Goal: Task Accomplishment & Management: Complete application form

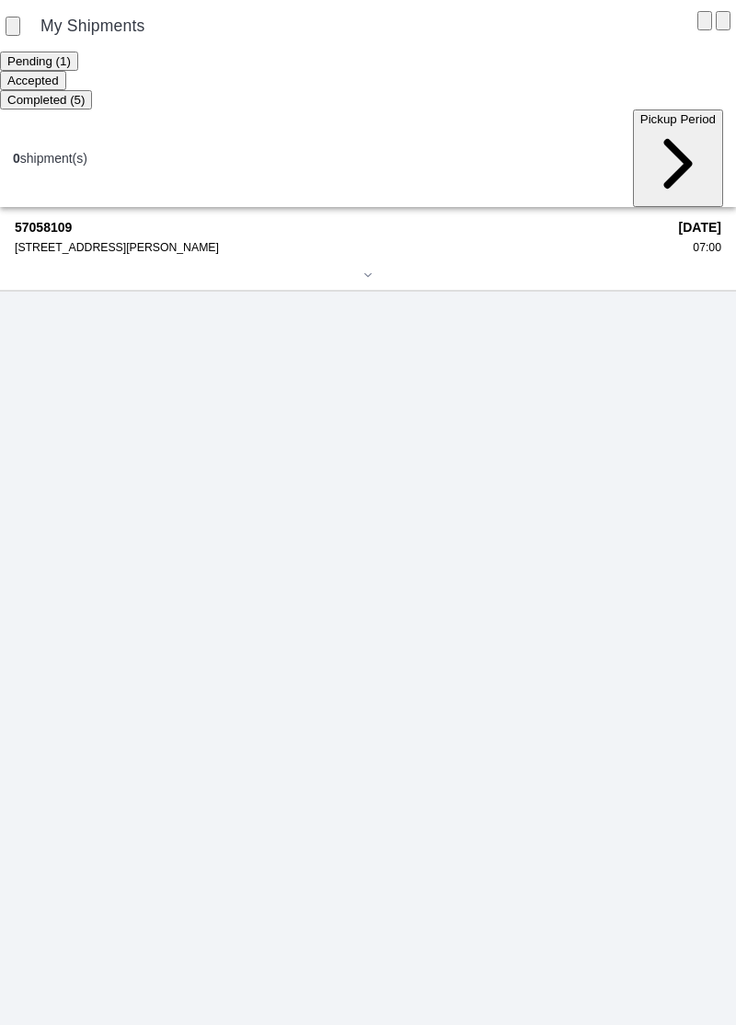
click at [48, 241] on div "[STREET_ADDRESS][PERSON_NAME]" at bounding box center [340, 247] width 651 height 13
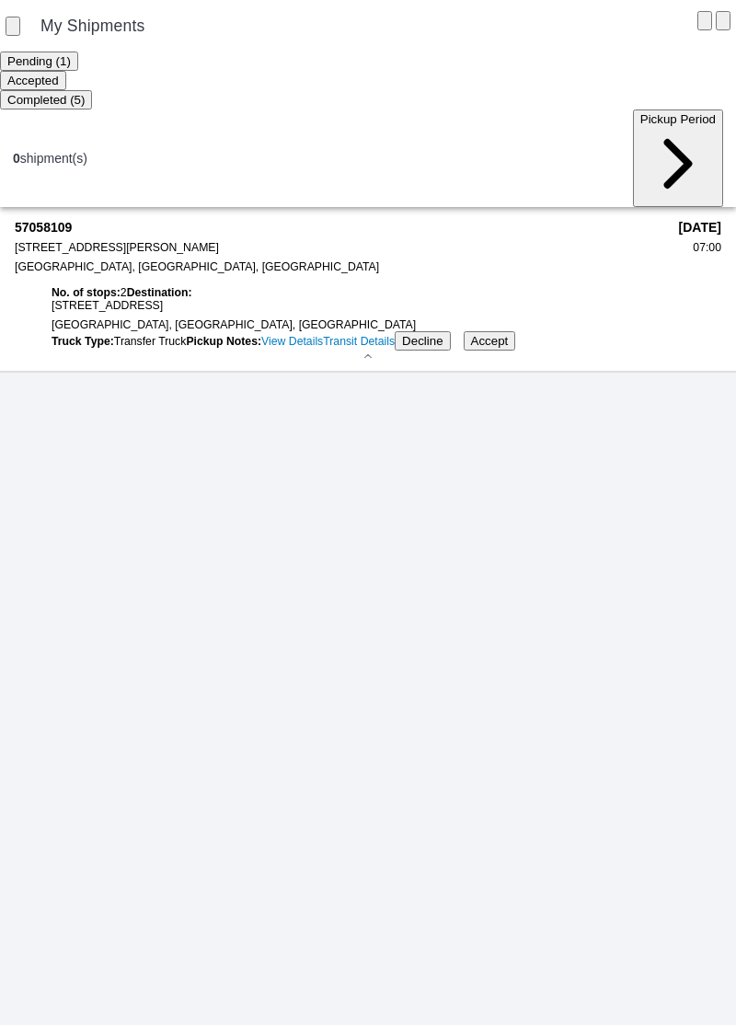
click at [516, 351] on button "Accept" at bounding box center [490, 340] width 52 height 19
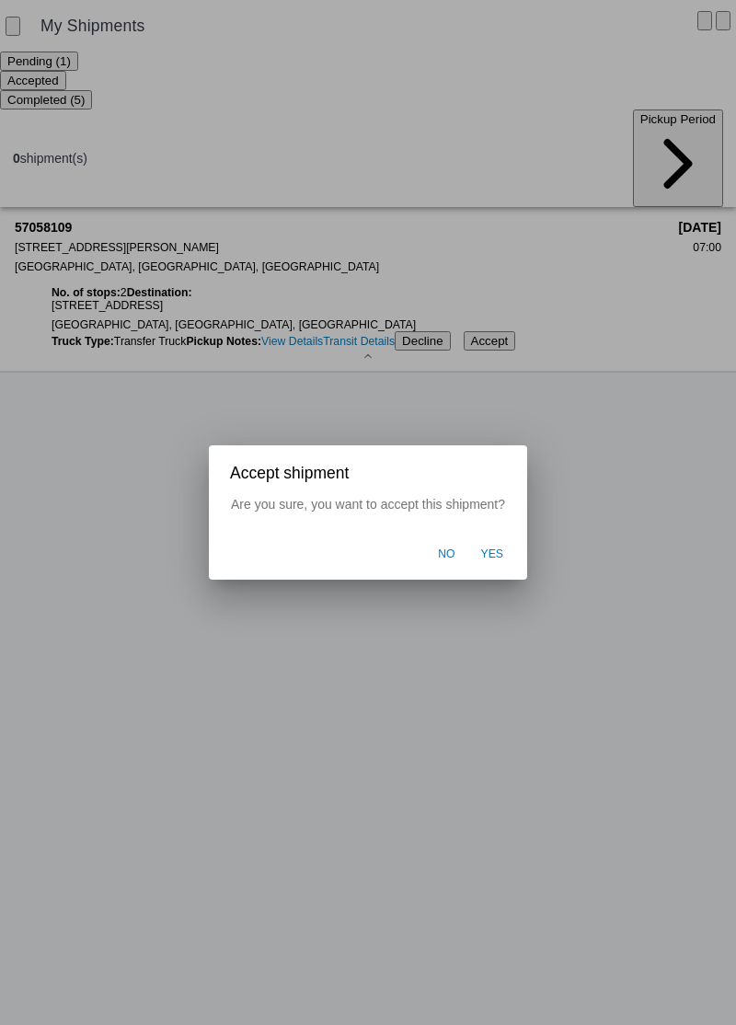
click at [503, 556] on button "Yes" at bounding box center [492, 554] width 41 height 35
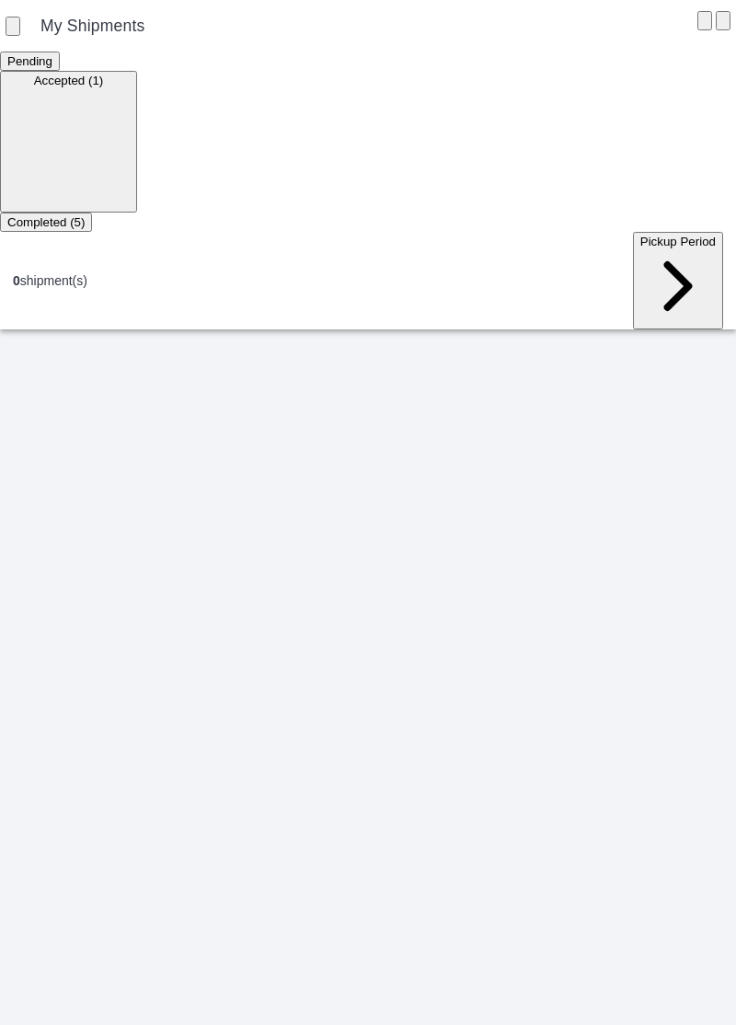
click at [137, 86] on ion-segment-button "Accepted (1)" at bounding box center [68, 80] width 137 height 15
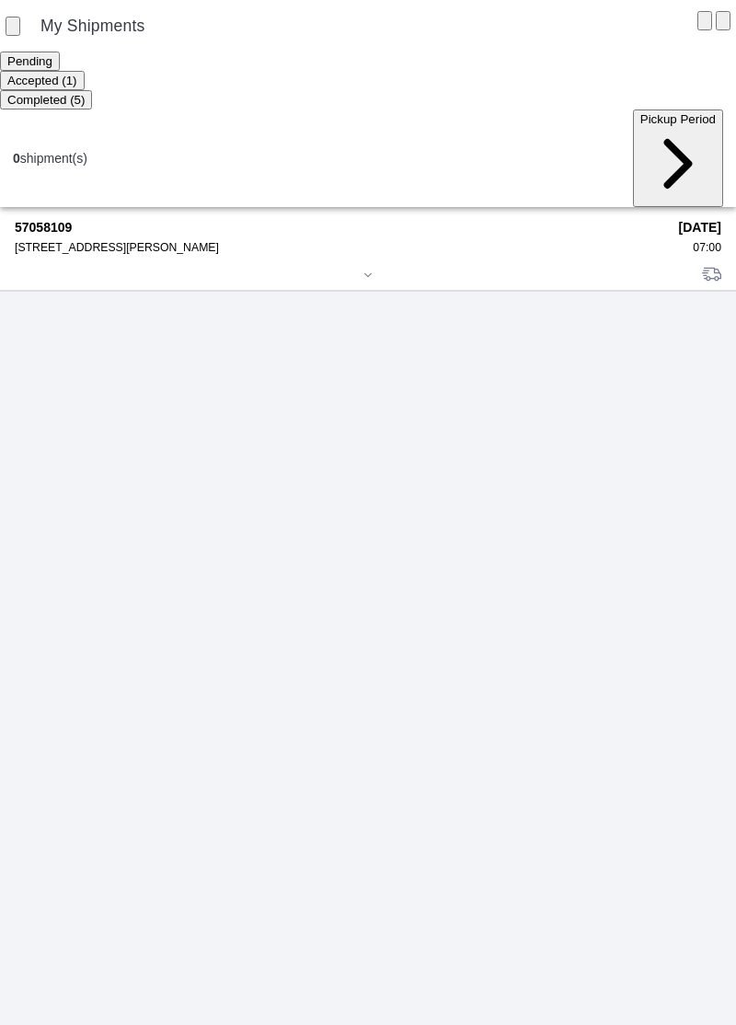
click at [77, 220] on strong "57058109" at bounding box center [340, 227] width 651 height 15
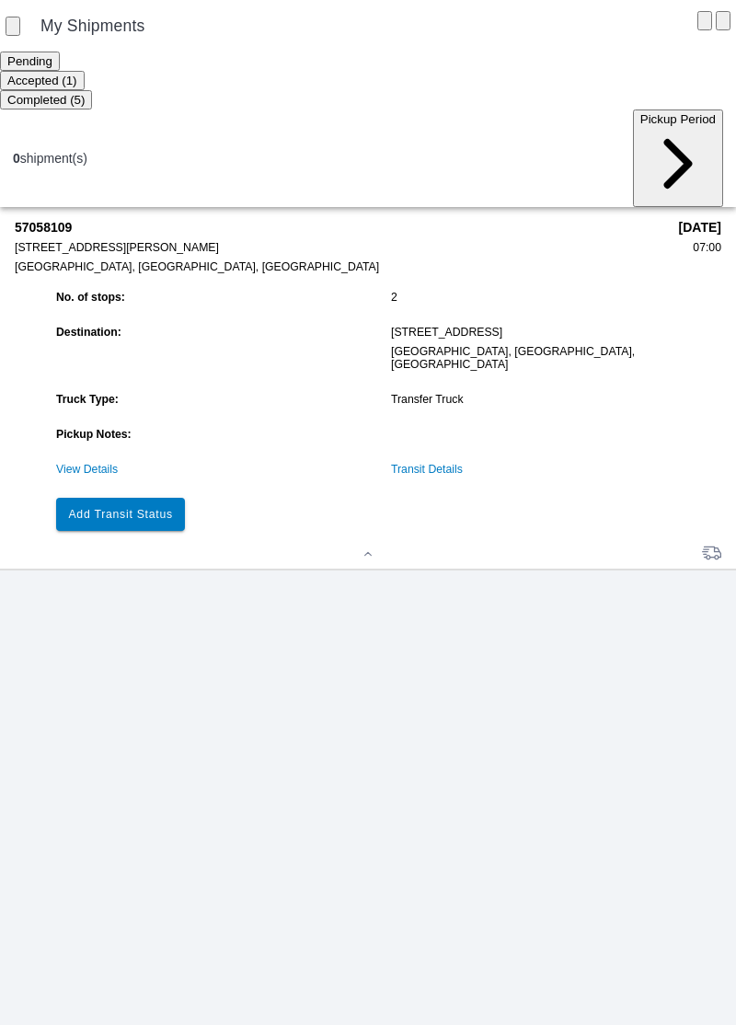
click at [0, 0] on slot "Add Transit Status" at bounding box center [0, 0] width 0 height 0
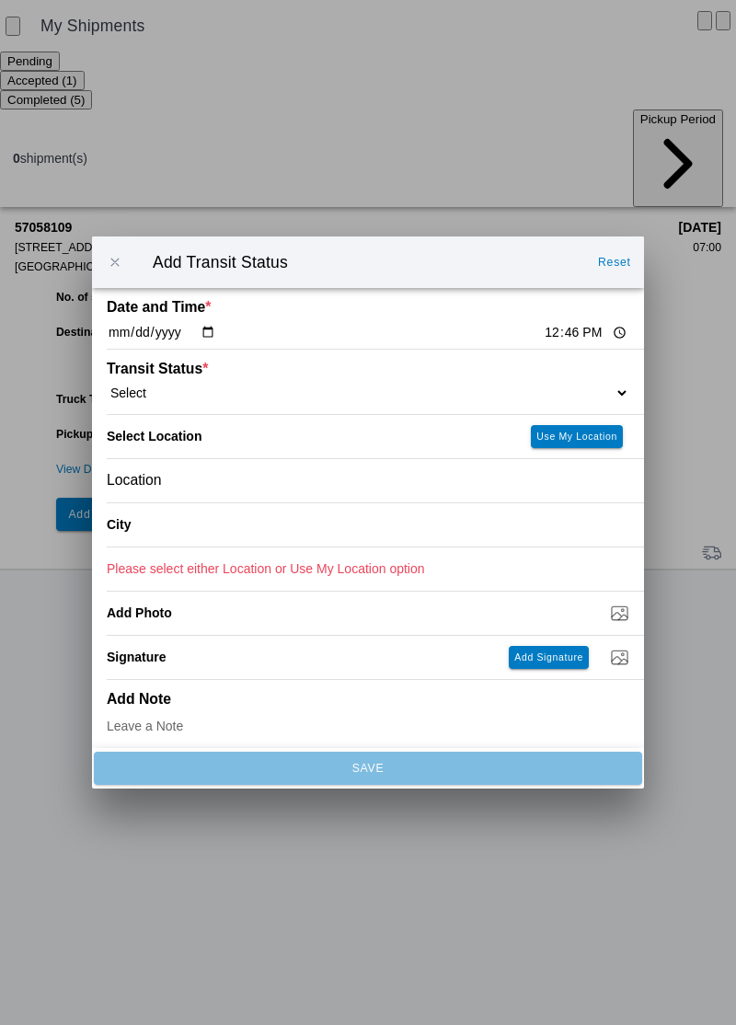
click at [543, 332] on input "12:46" at bounding box center [586, 332] width 86 height 19
type input "12:30"
click at [187, 371] on ion-label "Transit Status *" at bounding box center [303, 369] width 392 height 17
click at [166, 385] on select "Select Arrive at Drop Off Arrive at Pickup Break Start Break Stop Depart Drop O…" at bounding box center [368, 393] width 523 height 17
select select "ARVPULOC"
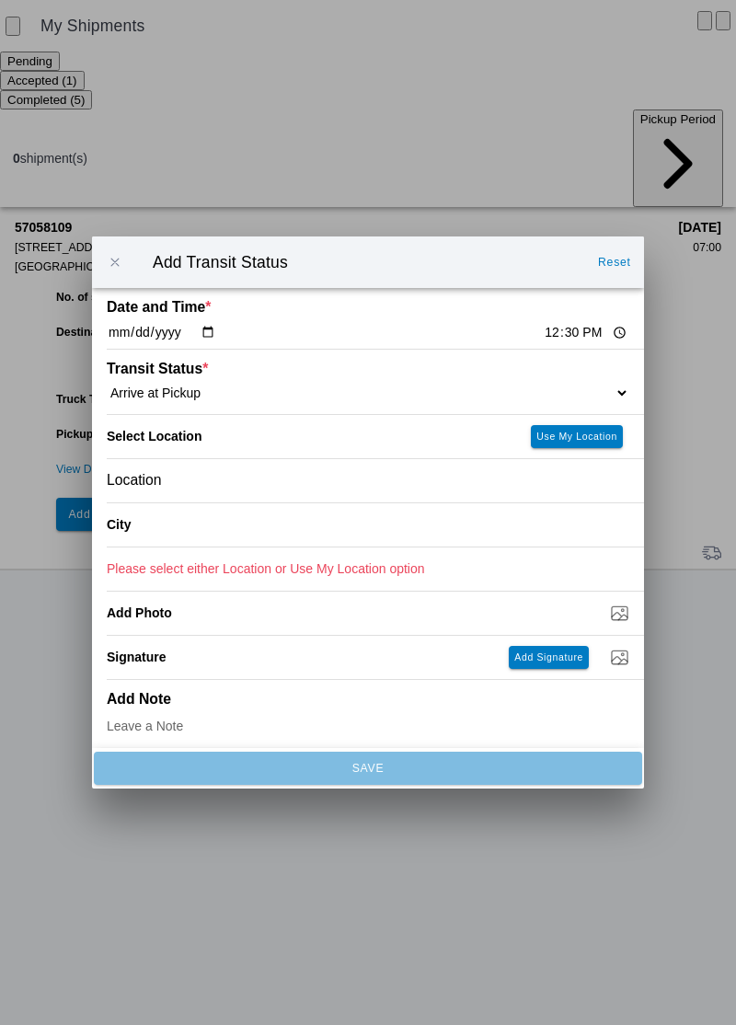
click at [0, 0] on slot "Use My Location" at bounding box center [0, 0] width 0 height 0
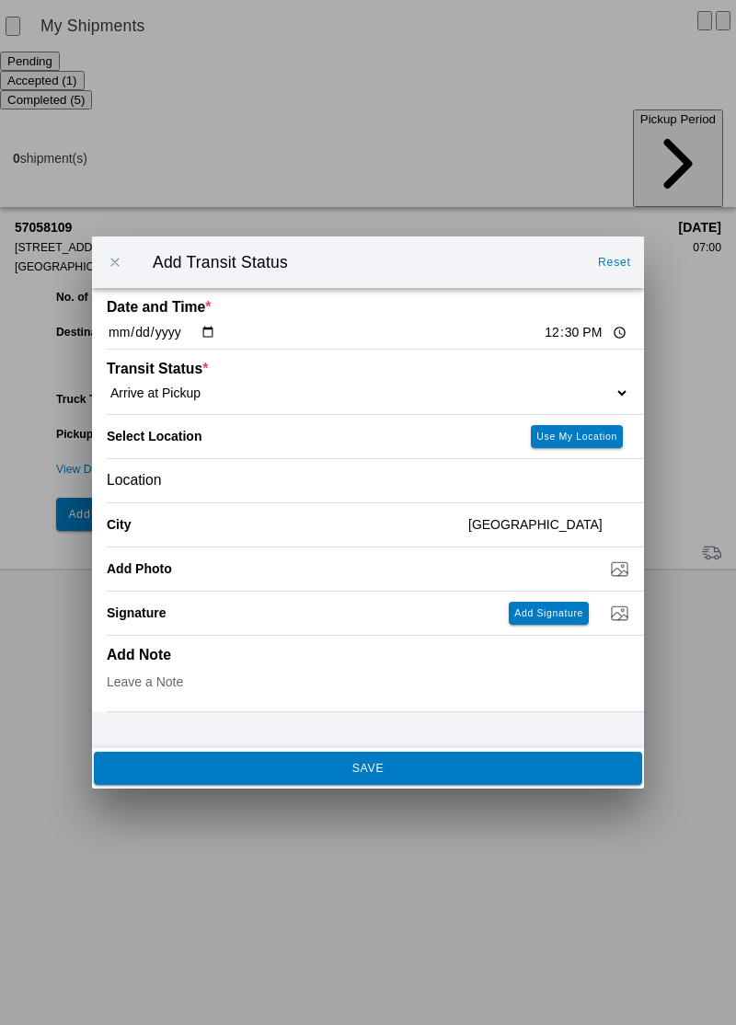
click at [178, 489] on div "Location" at bounding box center [368, 480] width 523 height 43
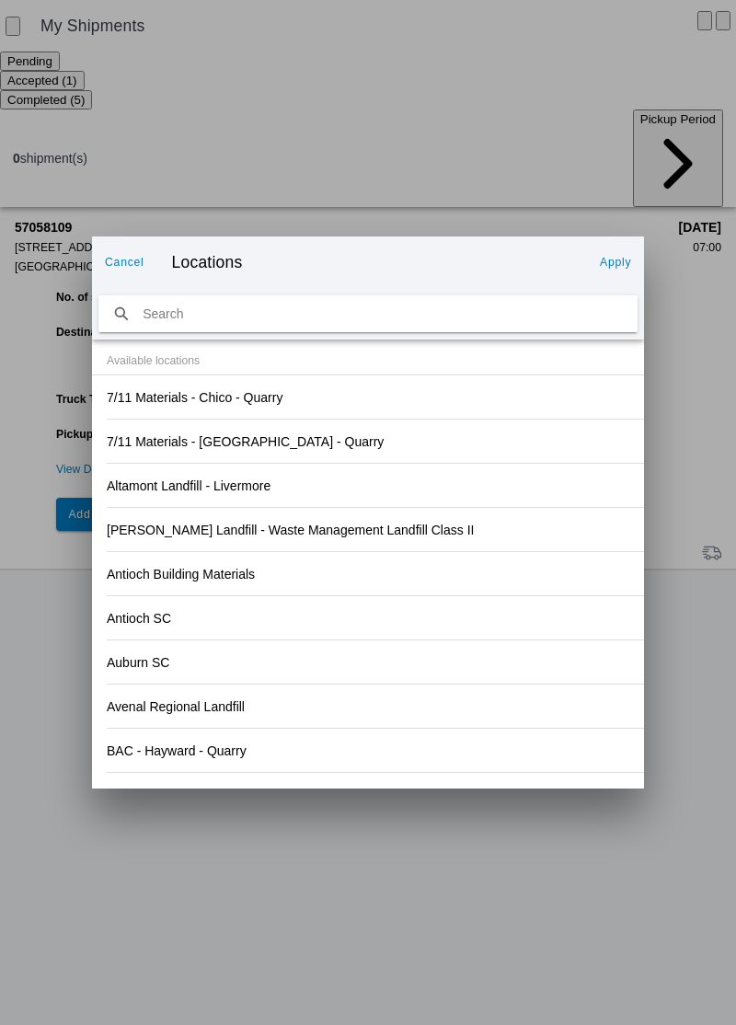
click at [487, 609] on div "Antioch SC" at bounding box center [368, 617] width 523 height 43
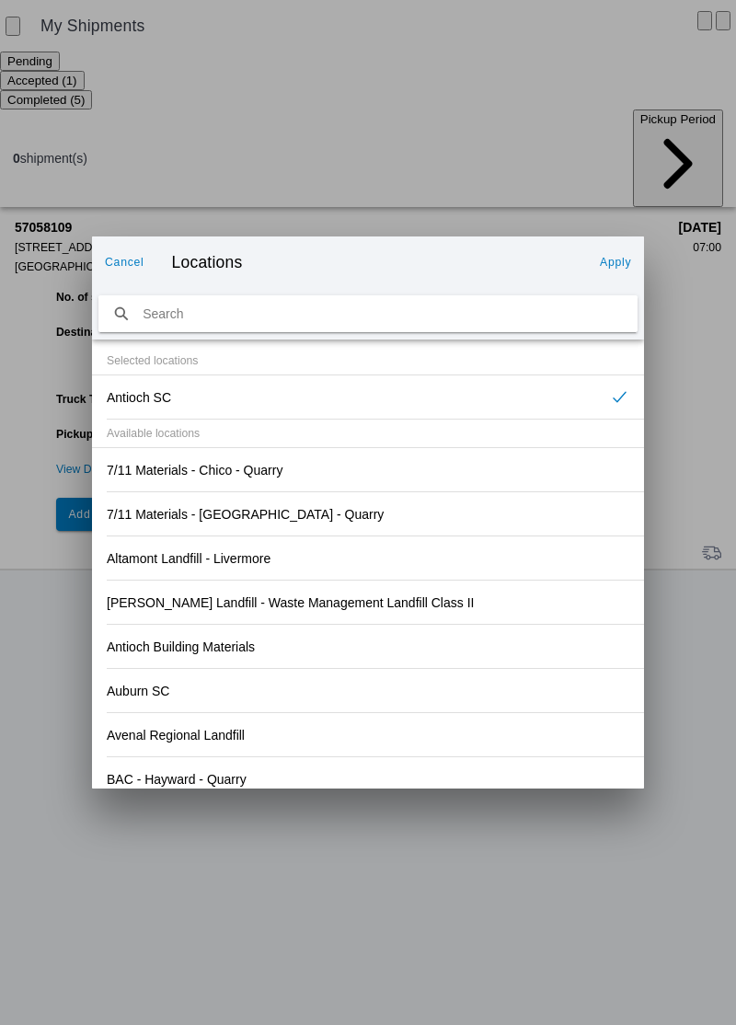
click at [622, 248] on button "Apply" at bounding box center [615, 261] width 46 height 29
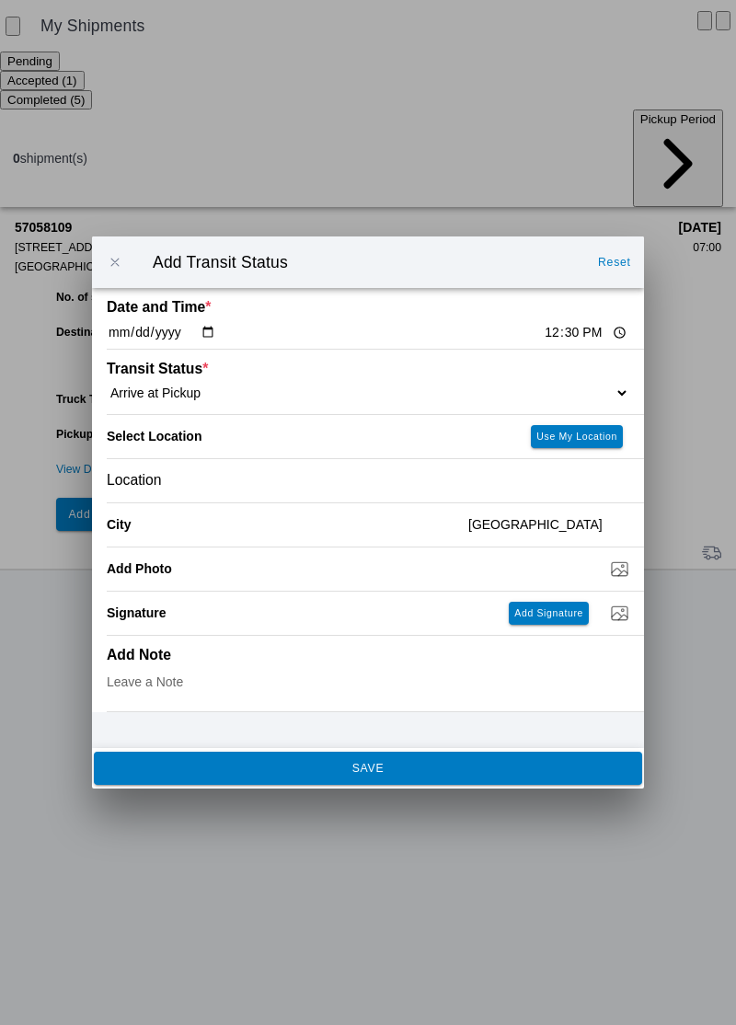
type input "Antioch"
click at [212, 479] on div "Antioch SC" at bounding box center [368, 480] width 523 height 43
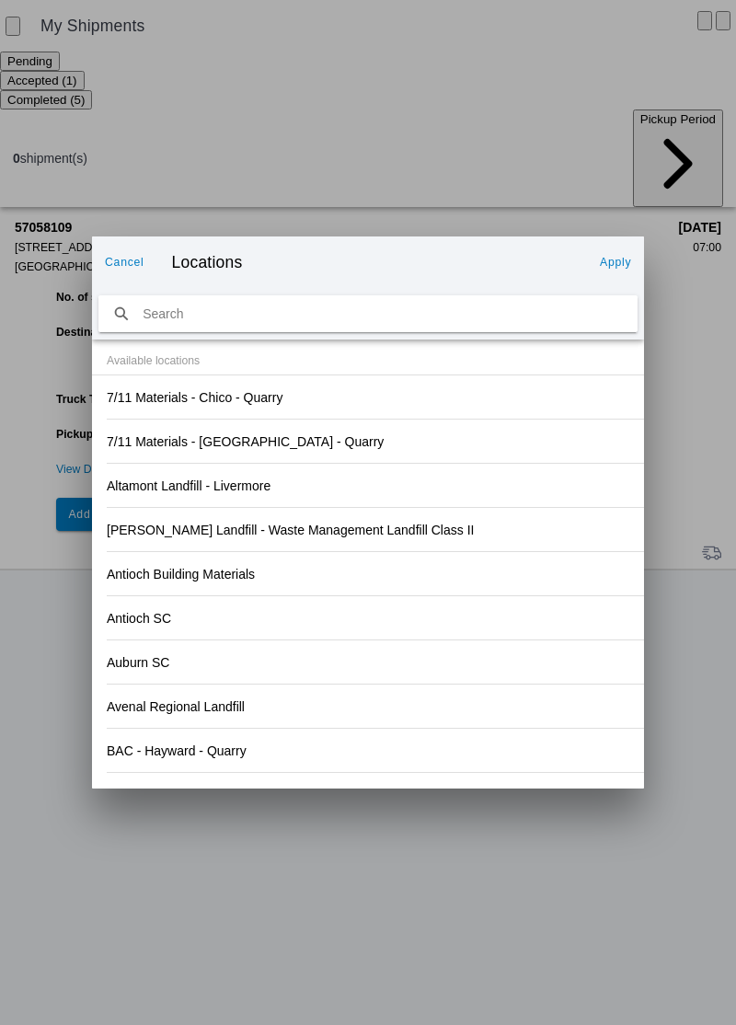
click at [0, 0] on slot "Cancel" at bounding box center [0, 0] width 0 height 0
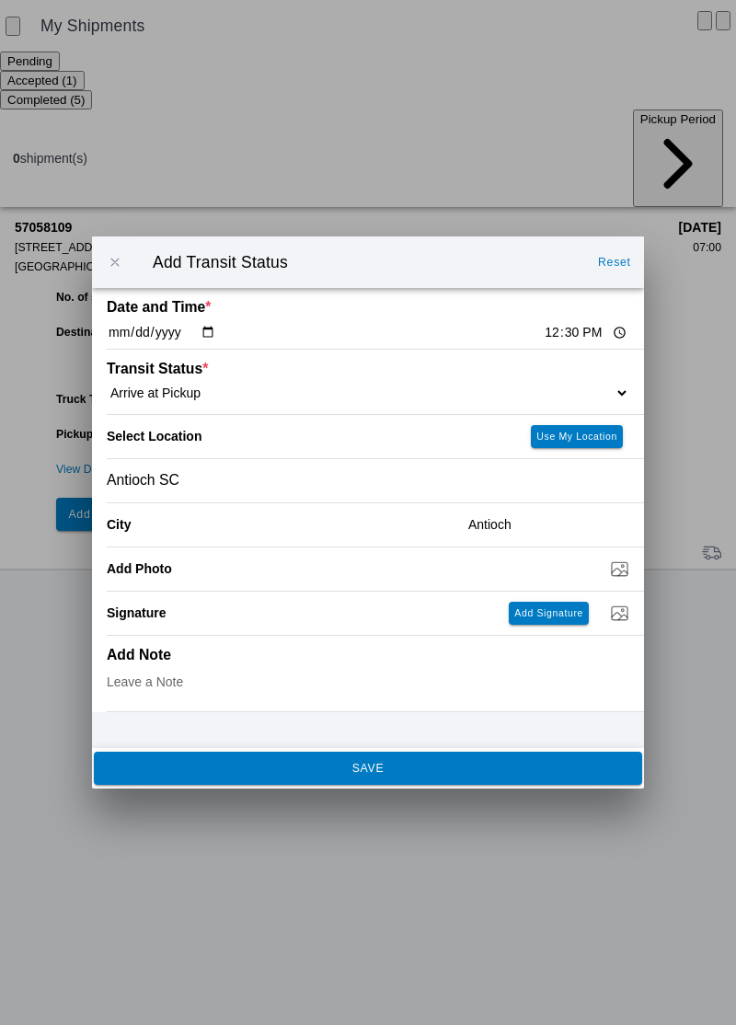
click at [227, 491] on div "Antioch SC" at bounding box center [368, 480] width 523 height 43
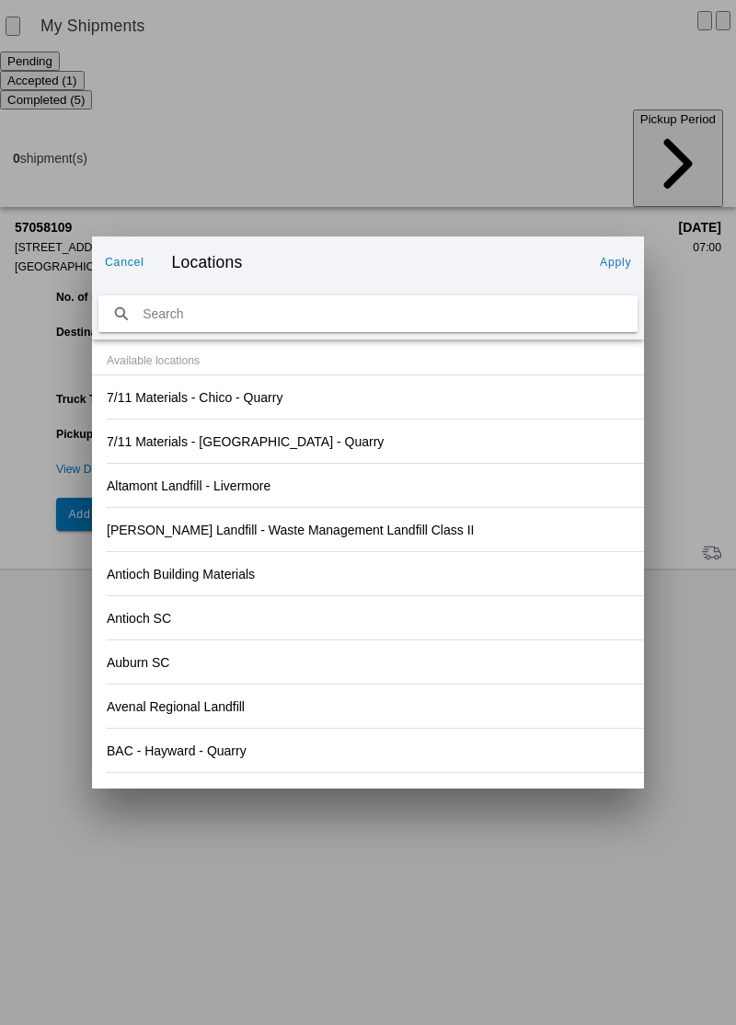
click at [143, 245] on div "Cancel Locations Apply" at bounding box center [368, 262] width 552 height 52
click at [0, 0] on slot "Cancel" at bounding box center [0, 0] width 0 height 0
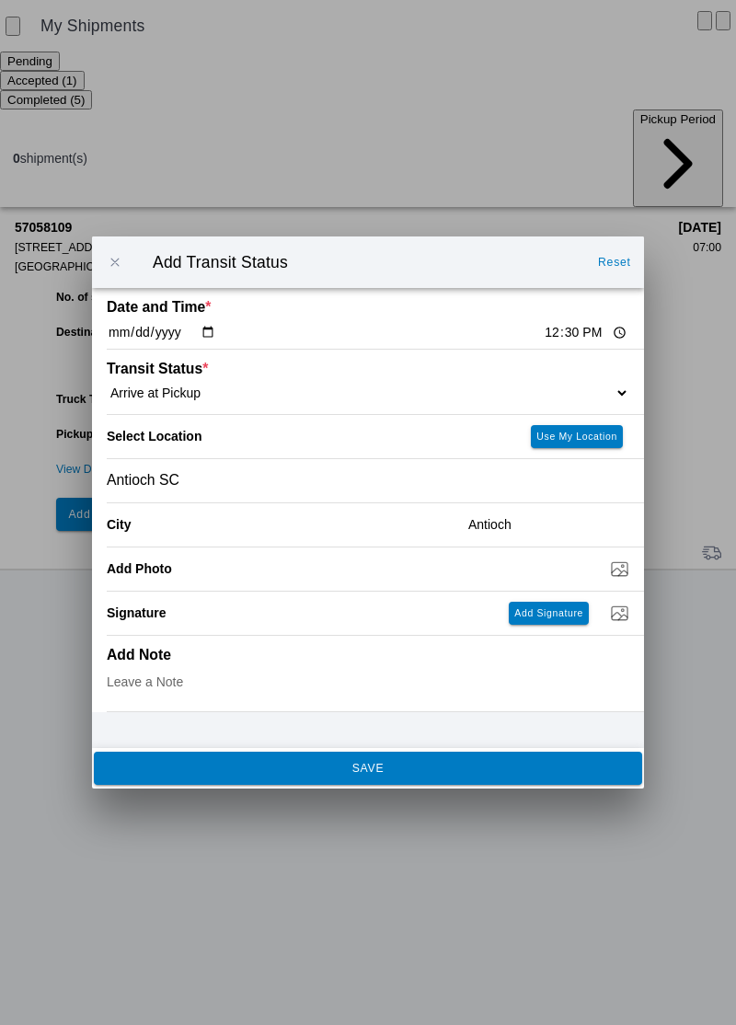
click at [114, 261] on span "button" at bounding box center [115, 262] width 17 height 17
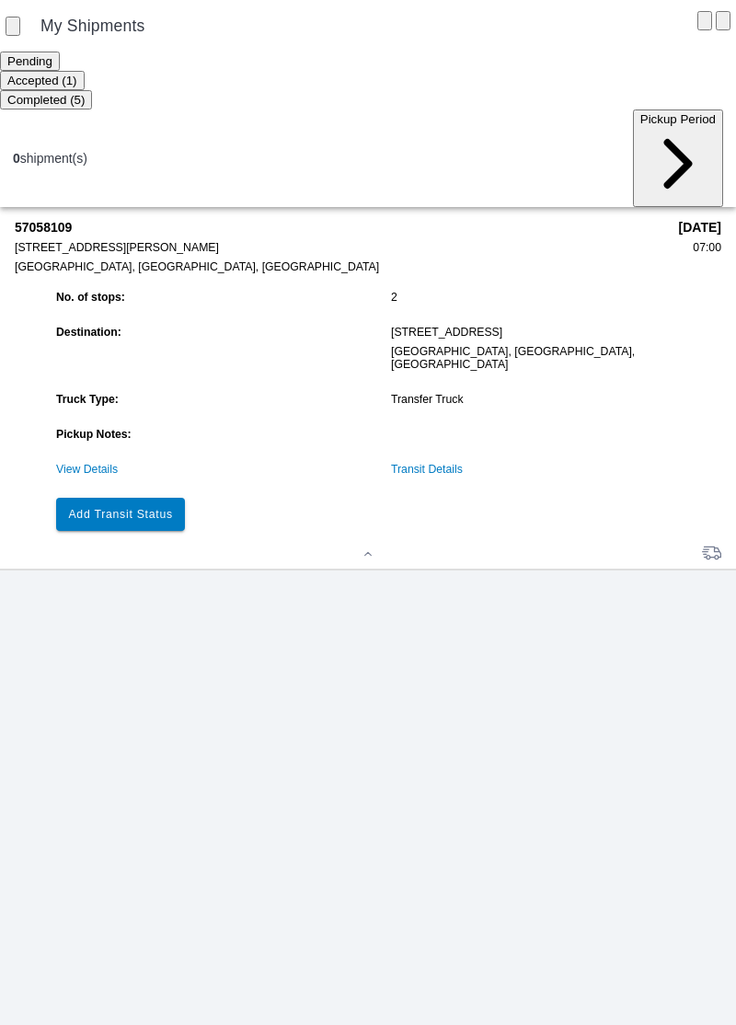
click at [0, 0] on slot "Add Transit Status" at bounding box center [0, 0] width 0 height 0
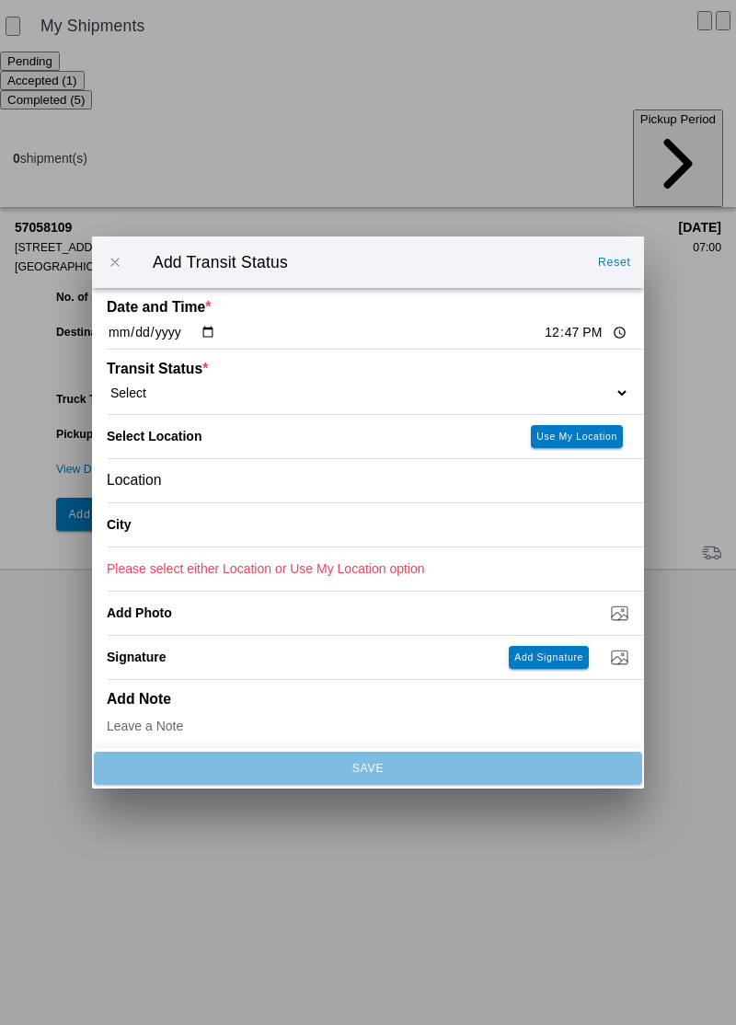
click at [543, 328] on input "12:47" at bounding box center [586, 332] width 86 height 19
type input "12:30"
click at [193, 385] on select "Select Arrive at Drop Off Arrive at Pickup Break Start Break Stop Depart Drop O…" at bounding box center [368, 393] width 523 height 17
select select "ARVPULOC"
click at [0, 0] on slot "Use My Location" at bounding box center [0, 0] width 0 height 0
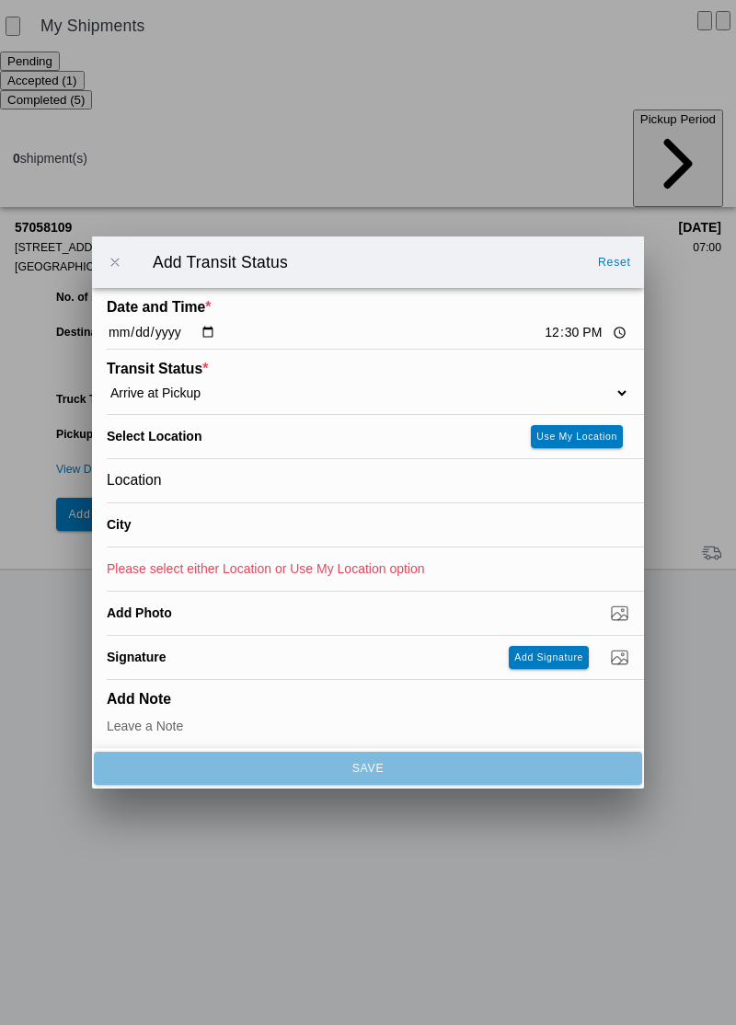
type input "[GEOGRAPHIC_DATA]"
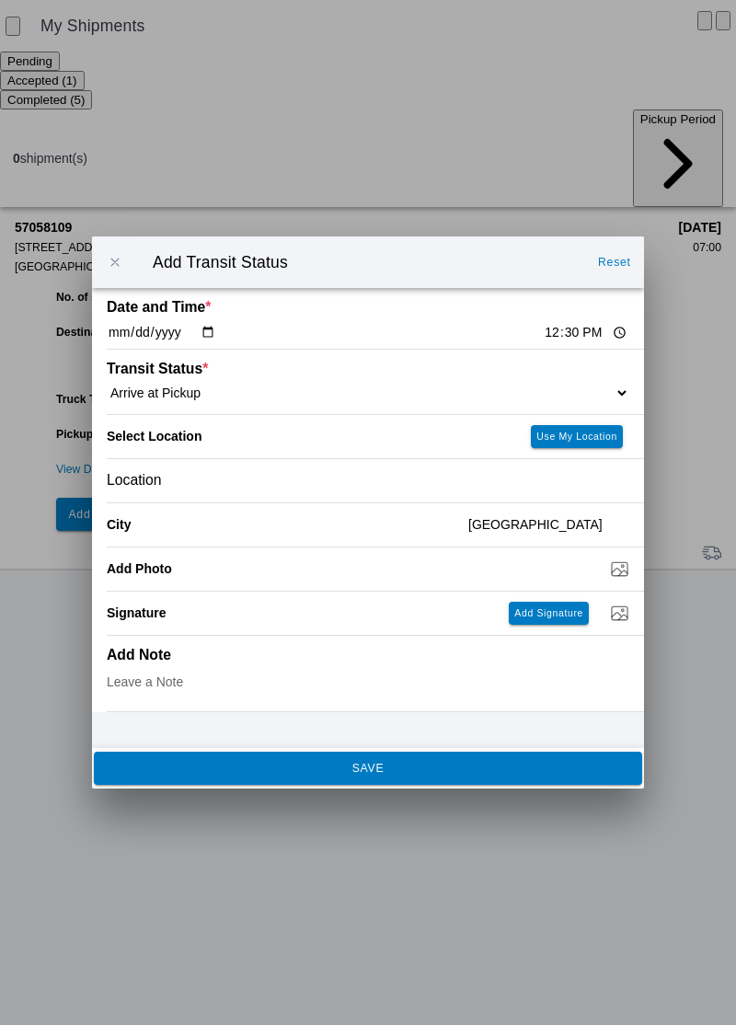
click at [387, 776] on button "SAVE" at bounding box center [368, 768] width 548 height 33
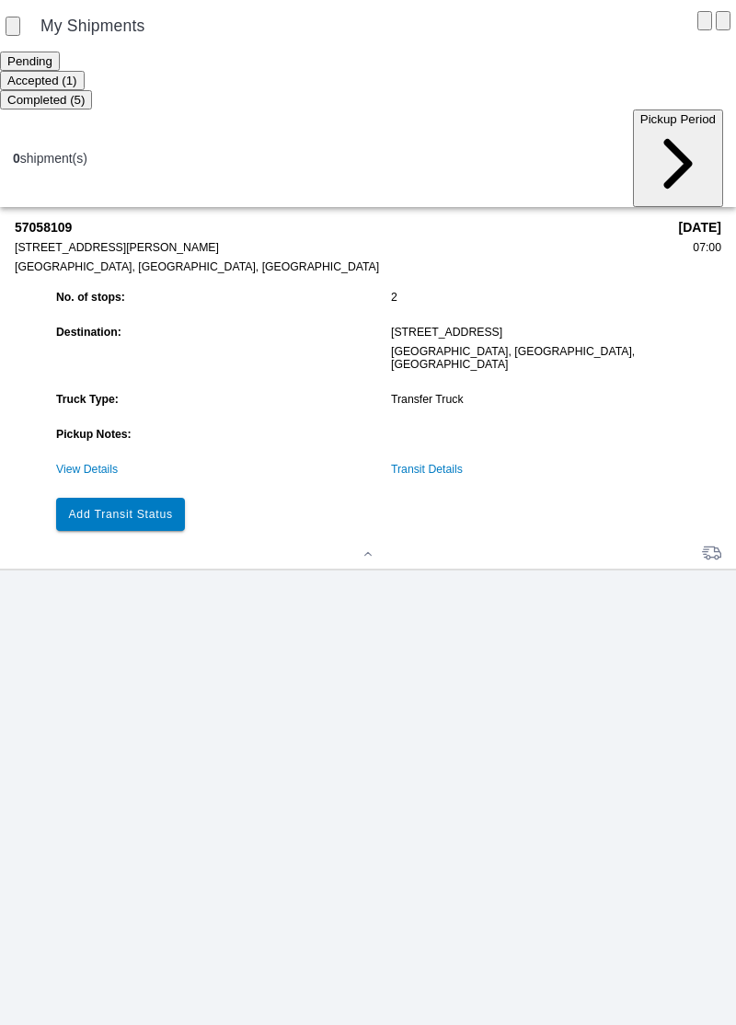
click at [164, 498] on button "Add Transit Status" at bounding box center [120, 514] width 129 height 33
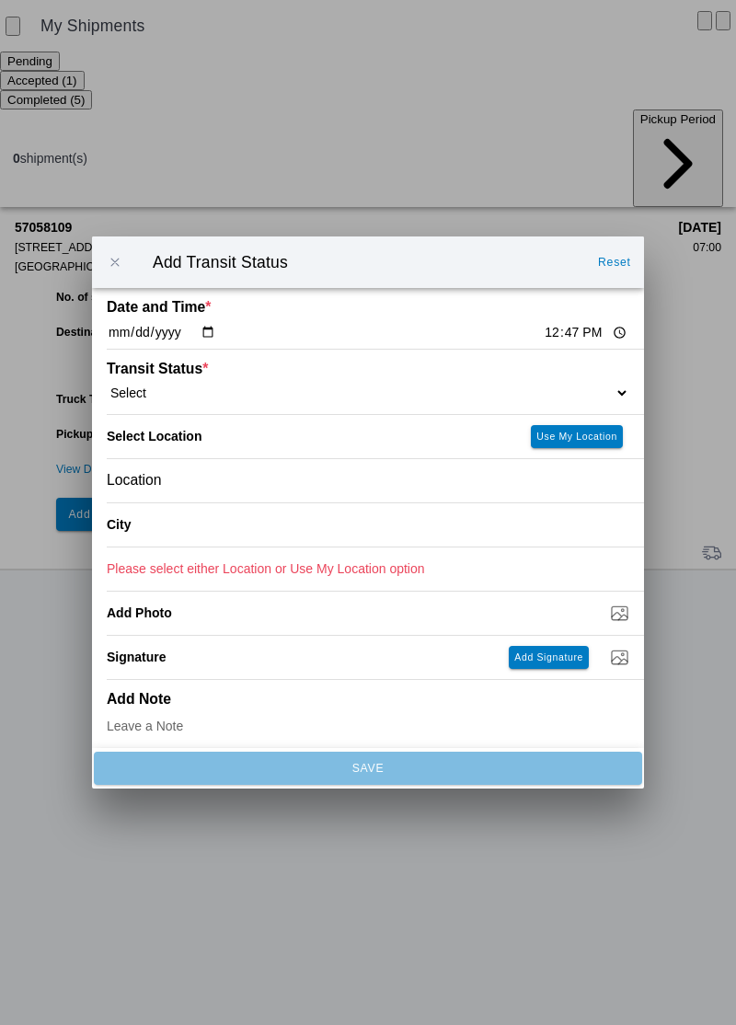
click at [547, 330] on input "12:47" at bounding box center [586, 332] width 86 height 19
type input "12:34"
click at [186, 385] on select "Select Arrive at Drop Off Arrive at Pickup Break Start Break Stop Depart Drop O…" at bounding box center [368, 393] width 523 height 17
select select "DPTPULOC"
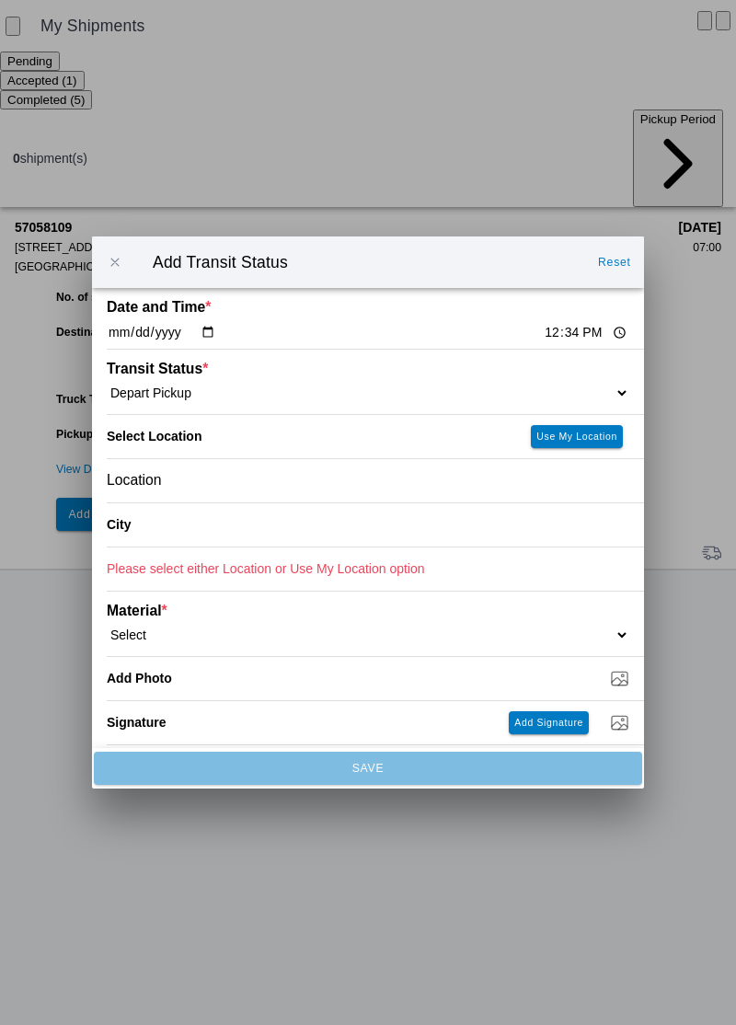
click at [0, 0] on slot "Use My Location" at bounding box center [0, 0] width 0 height 0
type input "[GEOGRAPHIC_DATA]"
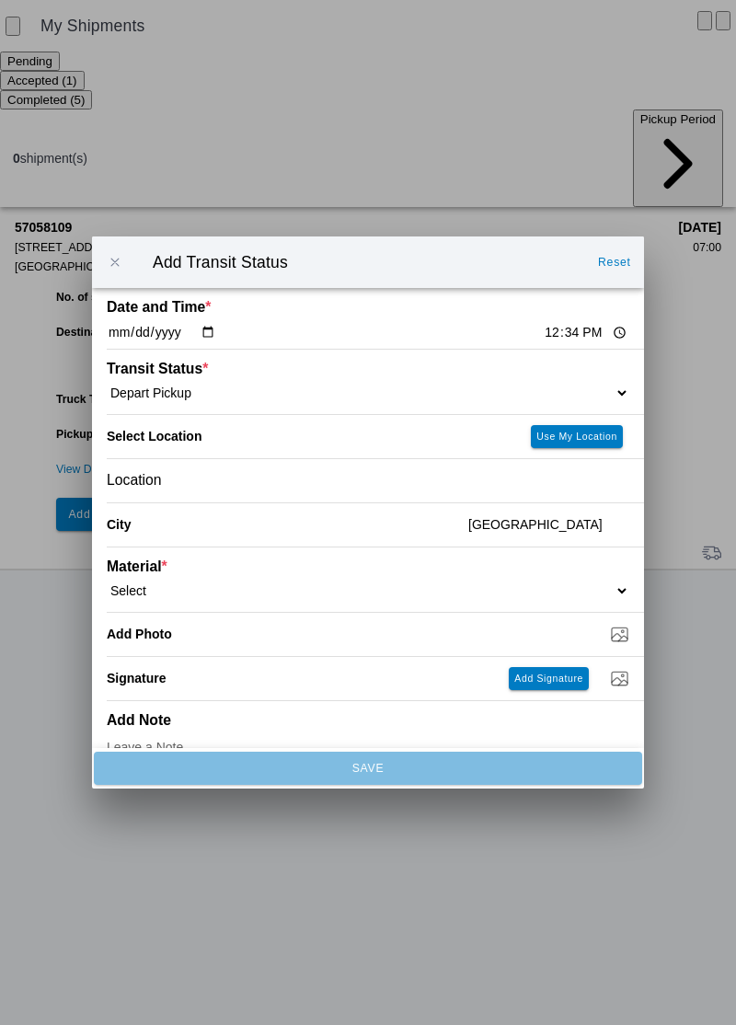
click at [214, 582] on select "Select 1" x 3" Rock 1" x 4" Rock 2" x 4" Rock Asphalt Cold Patch Backfill Spec …" at bounding box center [368, 590] width 523 height 17
select select "708651"
click at [212, 638] on input "Dump / Quarry Tag *" at bounding box center [375, 634] width 537 height 20
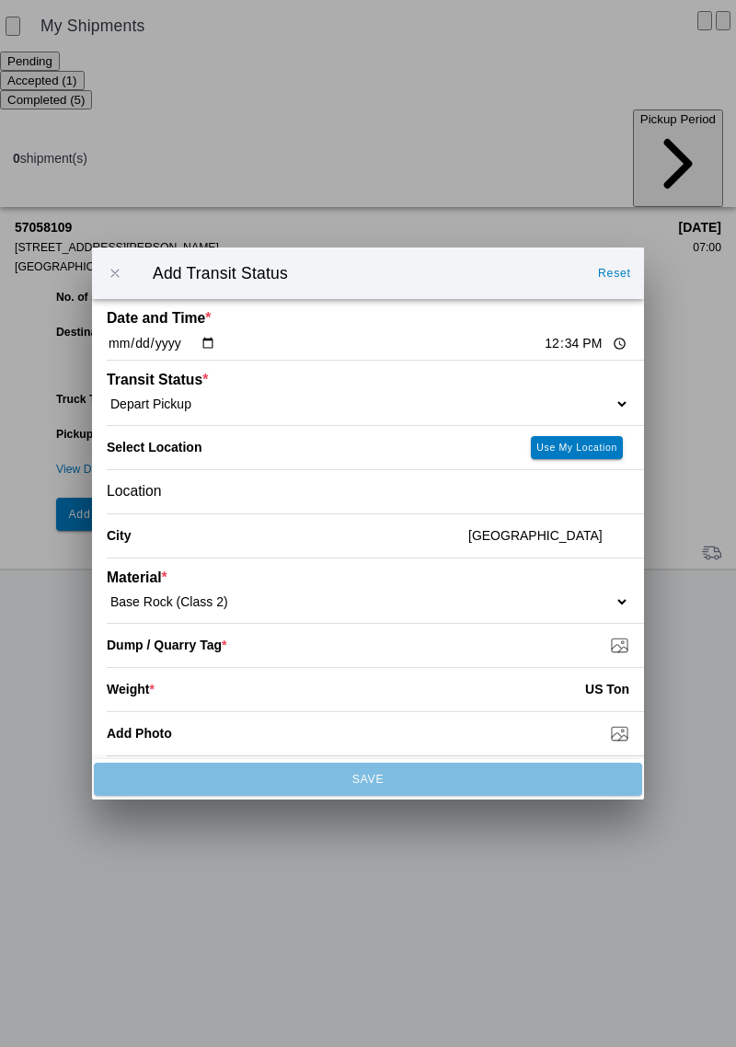
type input "C:\fakepath\17599528948577580551559261844161.jpg"
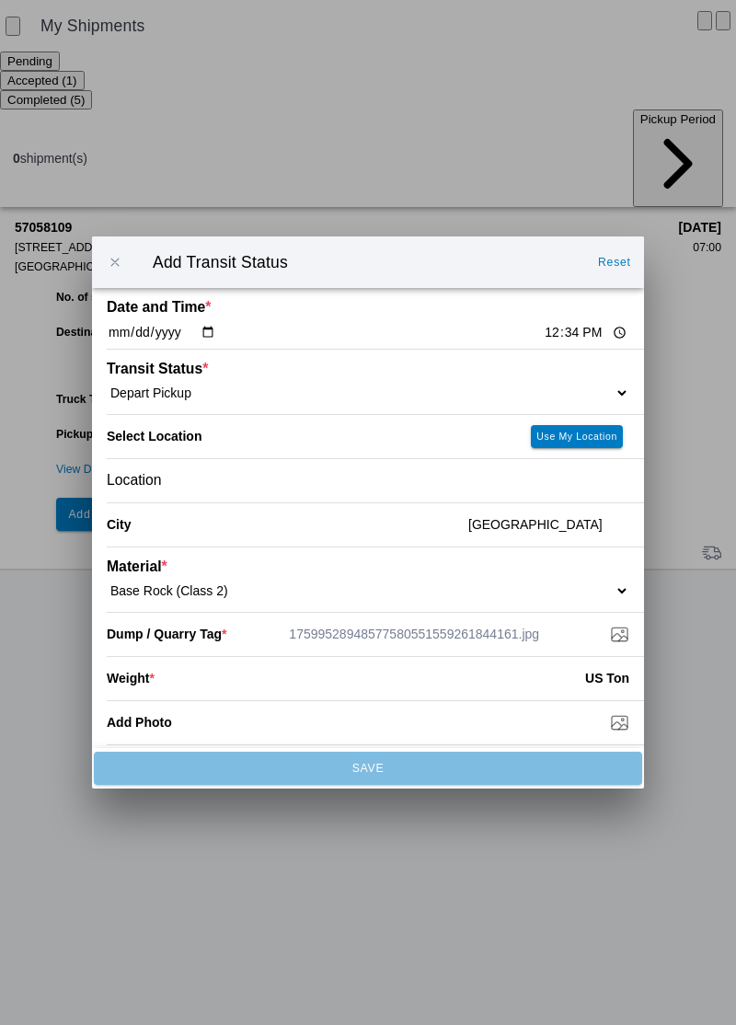
click at [272, 677] on input "number" at bounding box center [370, 678] width 431 height 40
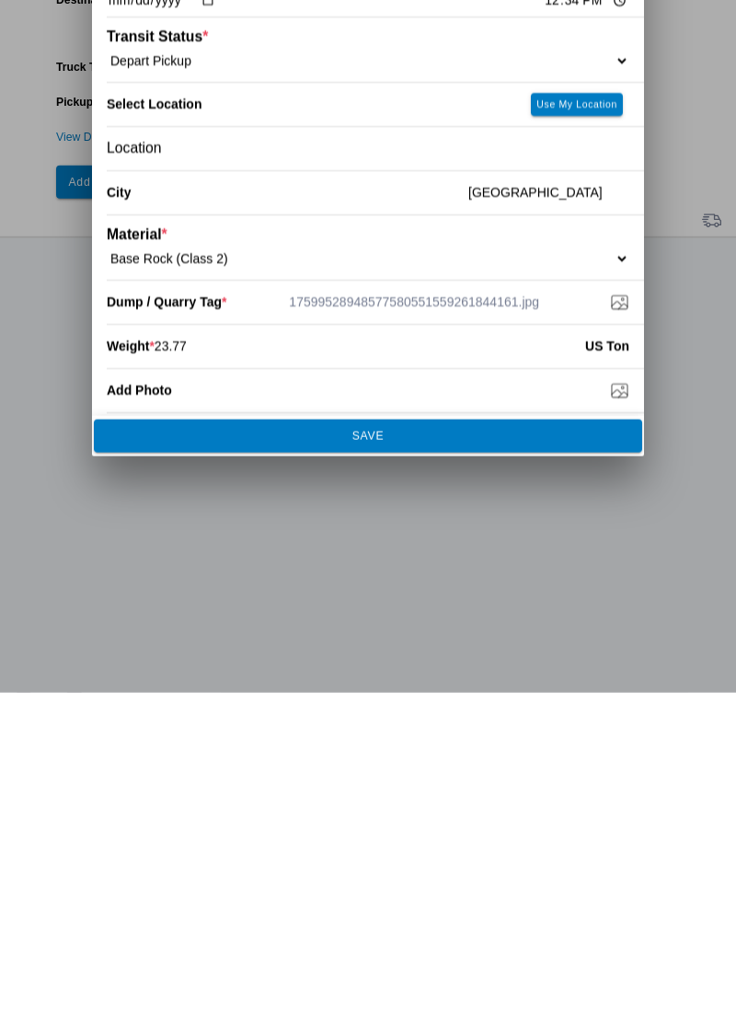
type input "23.77"
click at [0, 0] on slot "SAVE" at bounding box center [0, 0] width 0 height 0
